Goal: Information Seeking & Learning: Learn about a topic

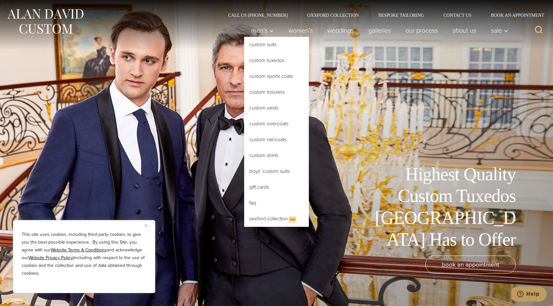
click at [265, 61] on link "Custom Tuxedos" at bounding box center [276, 61] width 65 height 16
click at [260, 60] on link "Custom Tuxedos" at bounding box center [276, 61] width 65 height 16
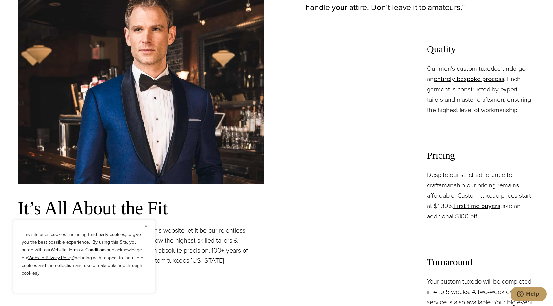
scroll to position [502, 0]
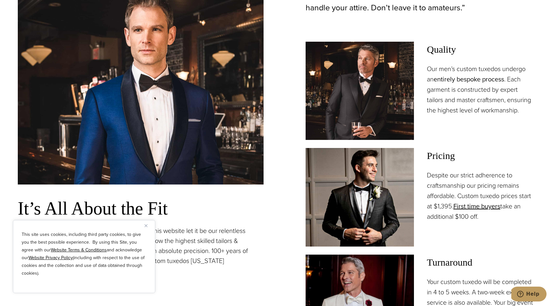
click at [445, 81] on link "entirely bespoke process" at bounding box center [469, 79] width 71 height 10
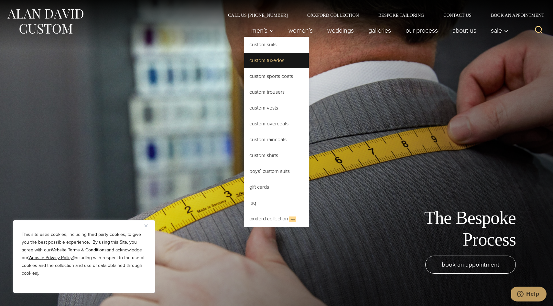
click at [261, 60] on link "Custom Tuxedos" at bounding box center [276, 61] width 65 height 16
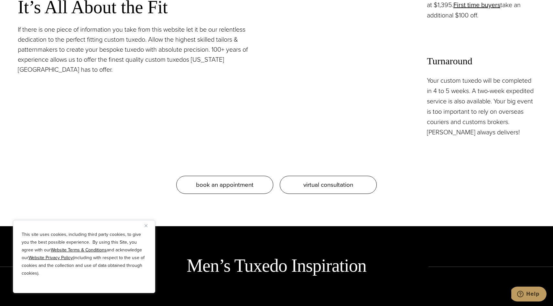
scroll to position [703, 0]
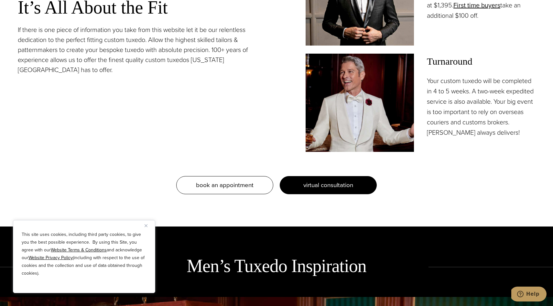
click at [316, 189] on span "virtual consultation" at bounding box center [328, 184] width 50 height 9
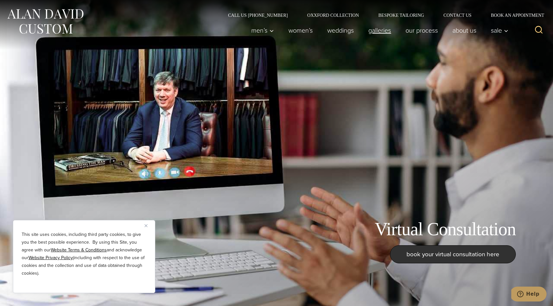
click at [375, 31] on link "Galleries" at bounding box center [379, 30] width 37 height 13
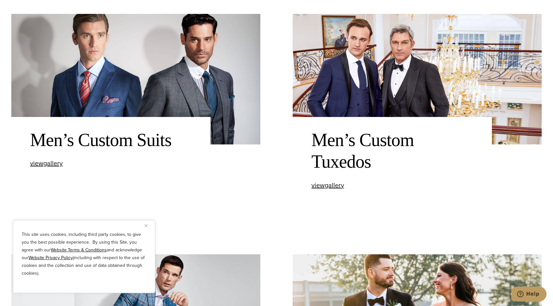
scroll to position [323, 0]
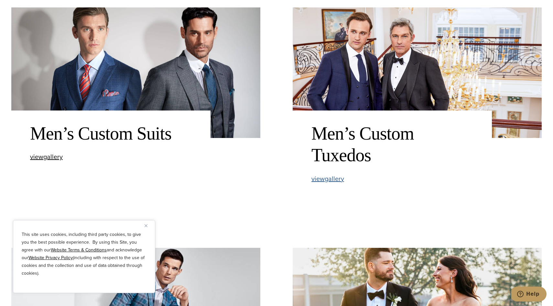
click at [340, 181] on span "view Men’s Custom Tuxedos gallery" at bounding box center [327, 179] width 33 height 10
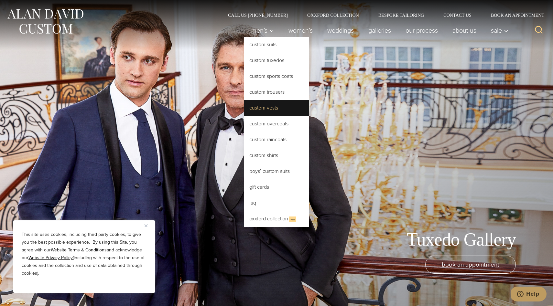
click at [261, 111] on link "Custom Vests" at bounding box center [276, 108] width 65 height 16
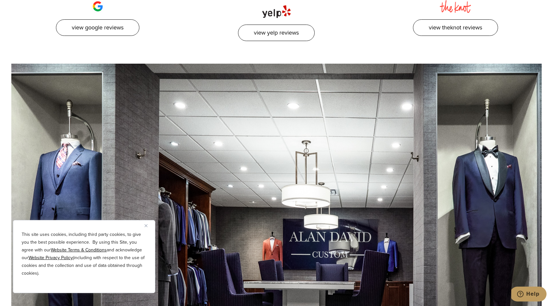
scroll to position [2734, 0]
